Goal: Communication & Community: Answer question/provide support

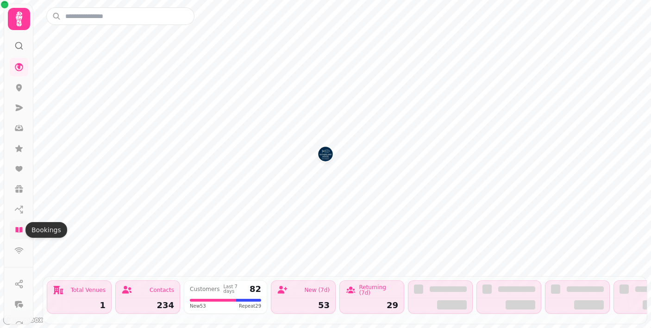
click at [19, 231] on icon at bounding box center [18, 230] width 7 height 6
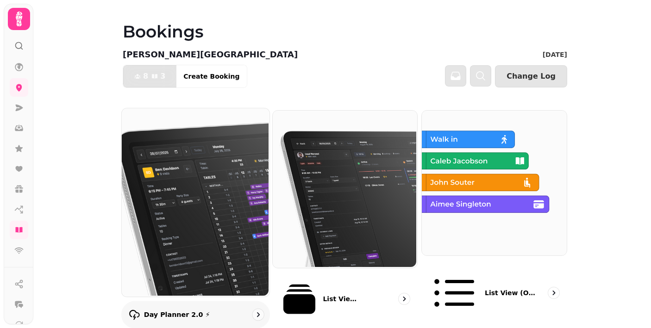
click at [216, 161] on img at bounding box center [195, 201] width 148 height 188
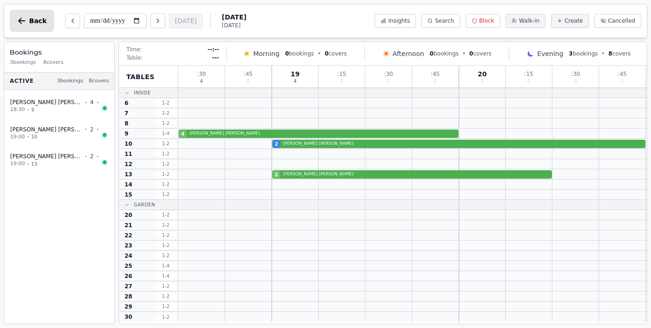
click at [22, 20] on icon "button" at bounding box center [21, 20] width 9 height 9
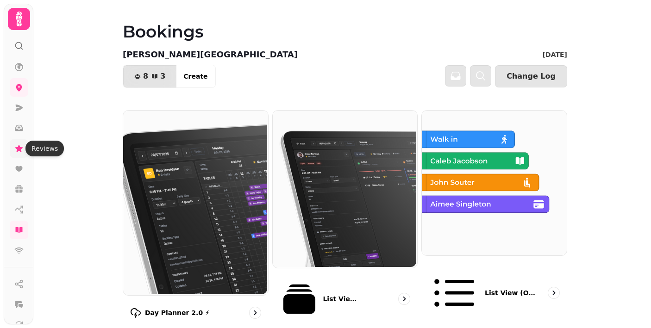
click at [21, 147] on icon at bounding box center [18, 148] width 9 height 9
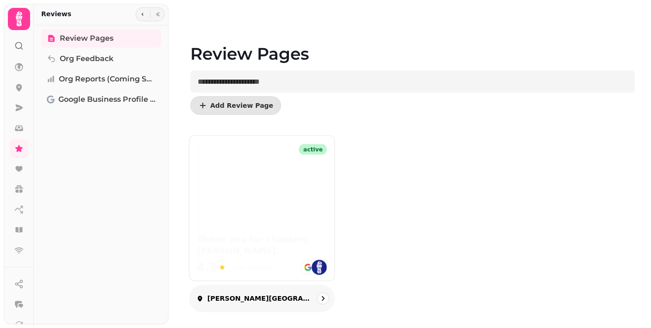
click at [249, 213] on div "active Thank you for choosing [PERSON_NAME][GEOGRAPHIC_DATA] – we hope you enjo…" at bounding box center [261, 208] width 145 height 145
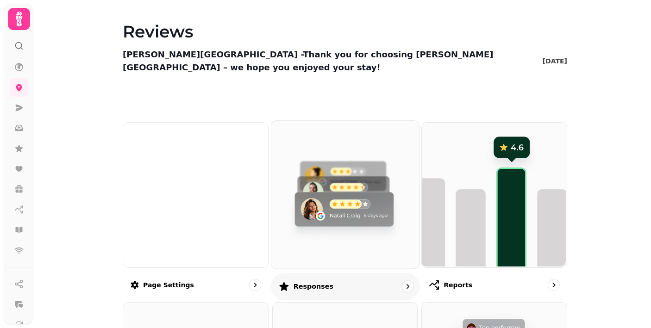
click at [337, 173] on img at bounding box center [344, 194] width 148 height 148
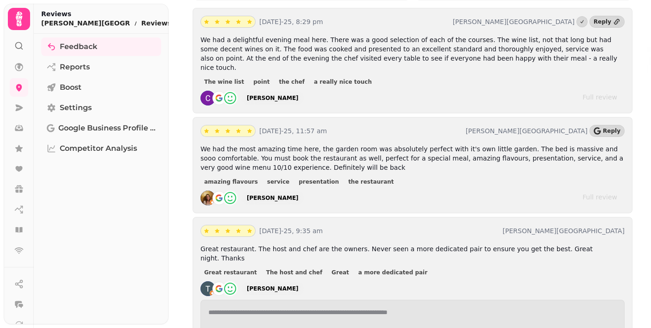
scroll to position [206, 0]
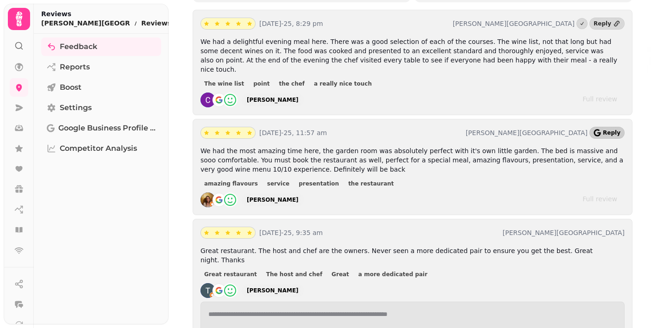
click at [601, 129] on icon "button" at bounding box center [597, 132] width 7 height 7
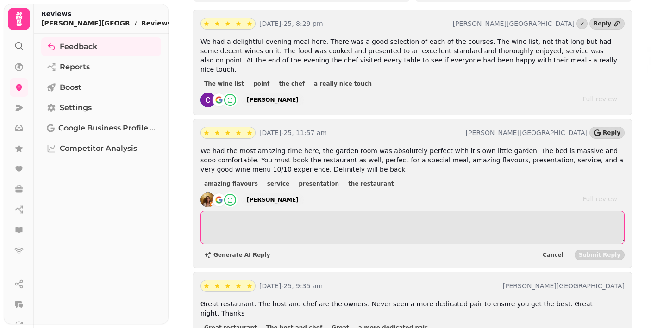
click at [256, 215] on textarea at bounding box center [413, 227] width 424 height 33
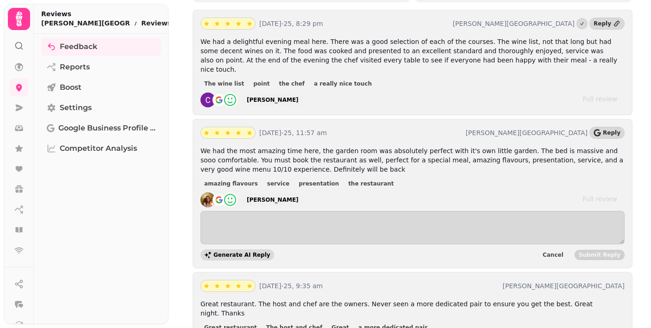
click at [237, 252] on span "Generate AI Reply" at bounding box center [241, 255] width 57 height 6
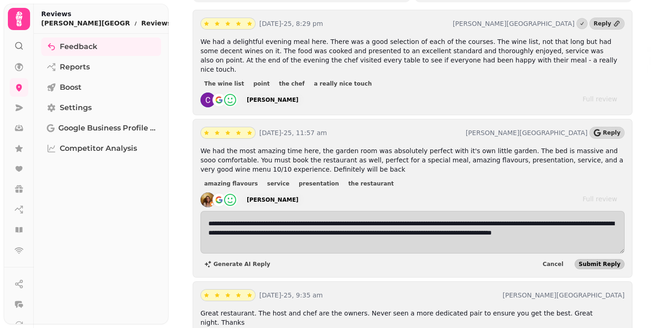
click at [597, 262] on span "Submit Reply" at bounding box center [600, 265] width 42 height 6
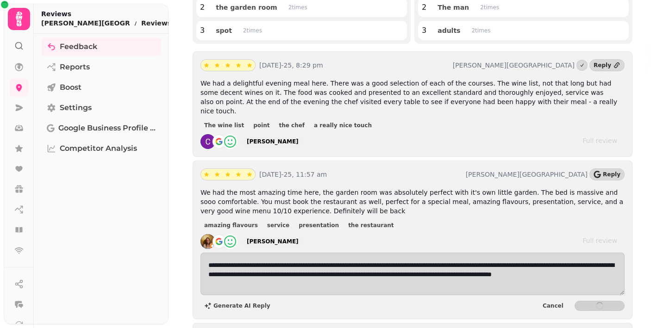
scroll to position [163, 0]
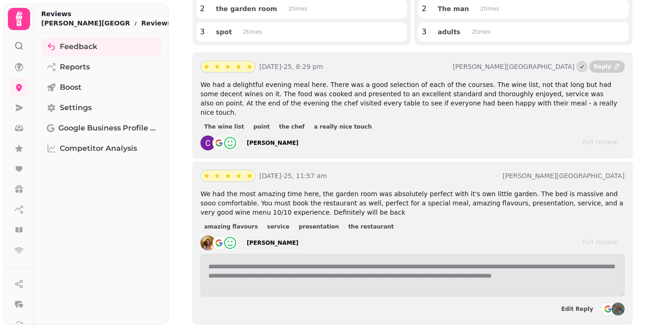
click at [613, 67] on link "Reply" at bounding box center [607, 67] width 35 height 12
